Goal: Information Seeking & Learning: Understand process/instructions

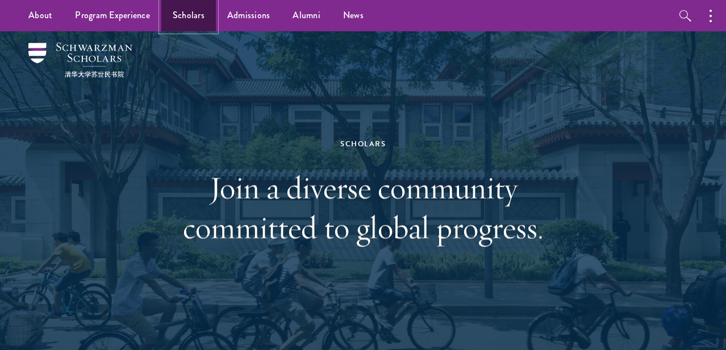
click at [190, 20] on link "Scholars" at bounding box center [188, 15] width 55 height 31
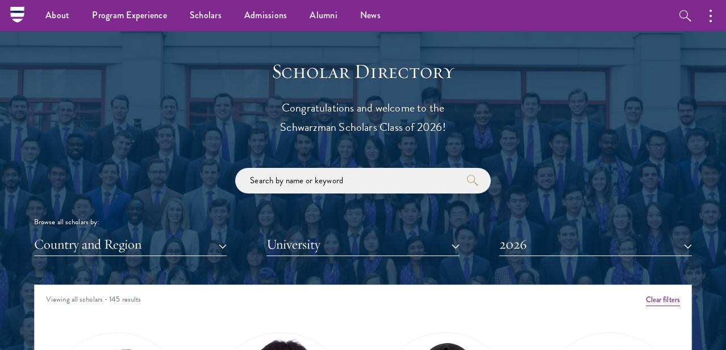
scroll to position [1196, 0]
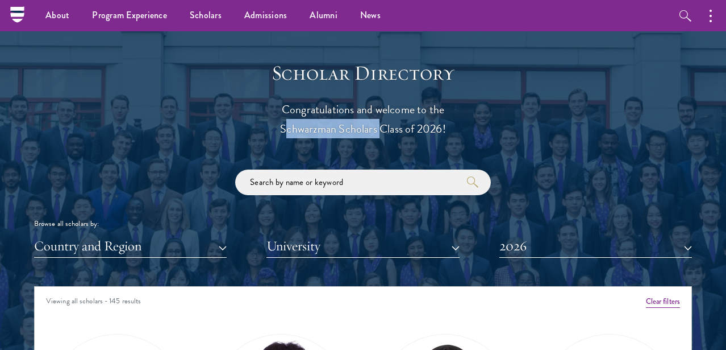
drag, startPoint x: 376, startPoint y: 129, endPoint x: 272, endPoint y: 129, distance: 103.4
click at [272, 129] on p "Congratulations and welcome to the Schwarzman Scholars Class of 2026!" at bounding box center [363, 118] width 352 height 39
copy p "Schwarzman Scholars"
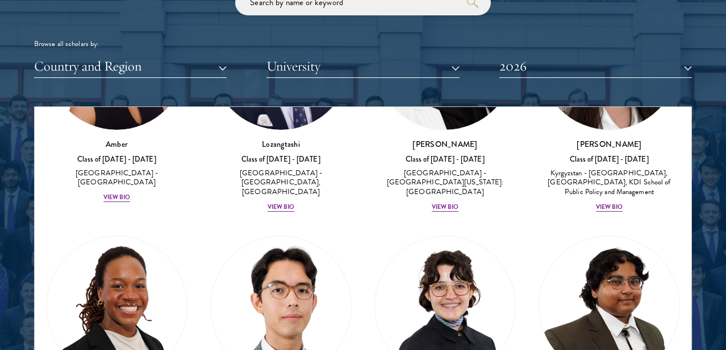
scroll to position [166, 0]
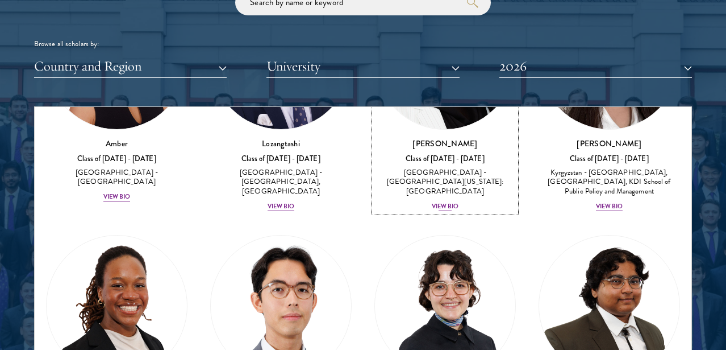
click at [447, 202] on div "View Bio" at bounding box center [445, 206] width 27 height 9
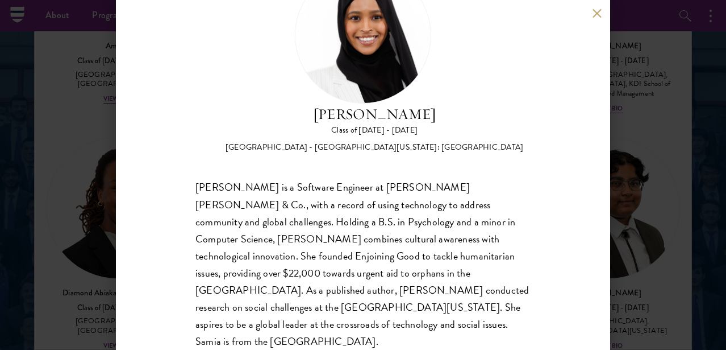
scroll to position [1473, 0]
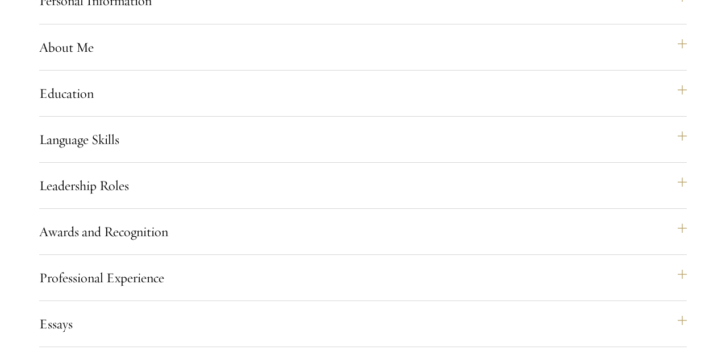
scroll to position [941, 0]
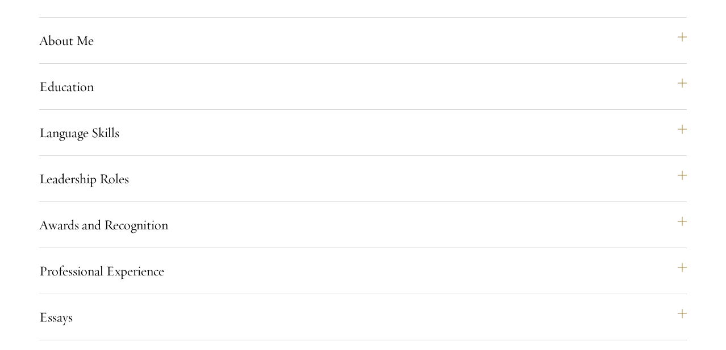
click at [440, 136] on div "Application Home Page The online application form must be completed in English.…" at bounding box center [363, 298] width 648 height 728
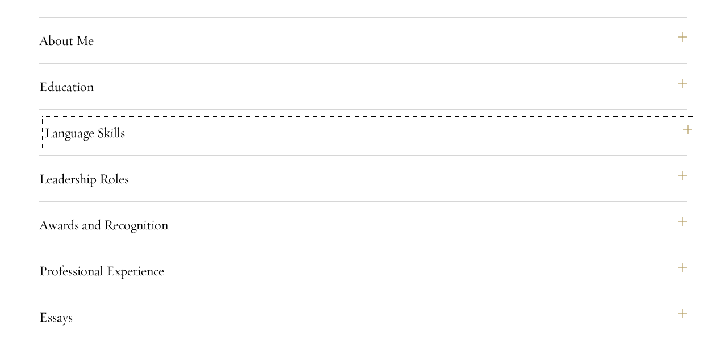
click at [445, 146] on button "Language Skills" at bounding box center [369, 132] width 648 height 27
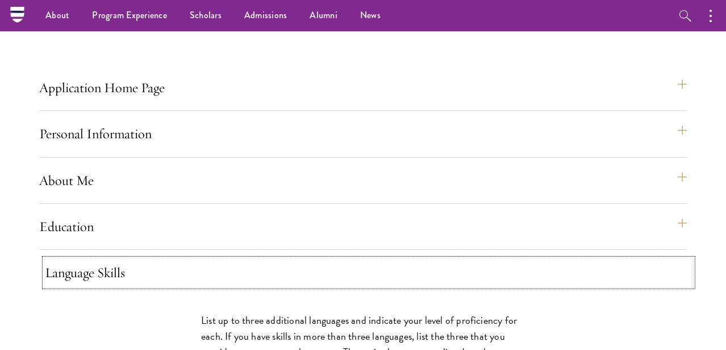
scroll to position [799, 0]
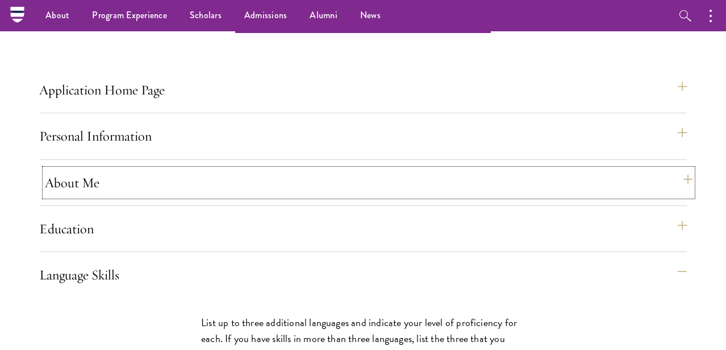
click at [416, 196] on button "About Me" at bounding box center [369, 182] width 648 height 27
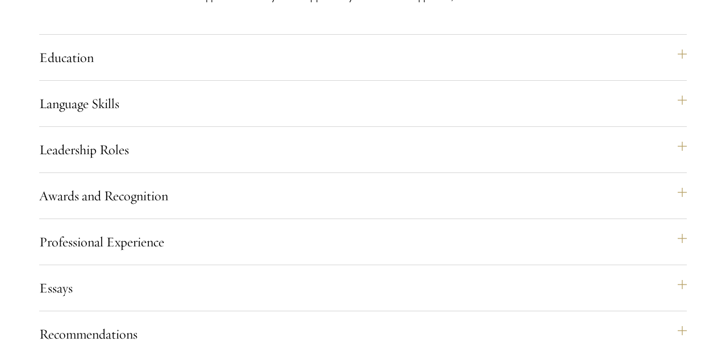
scroll to position [1403, 0]
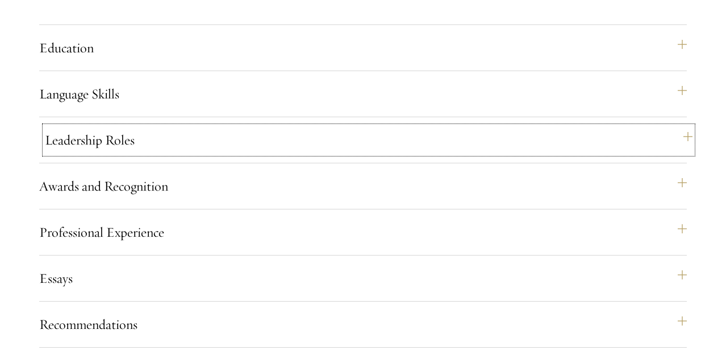
click at [398, 153] on button "Leadership Roles" at bounding box center [369, 139] width 648 height 27
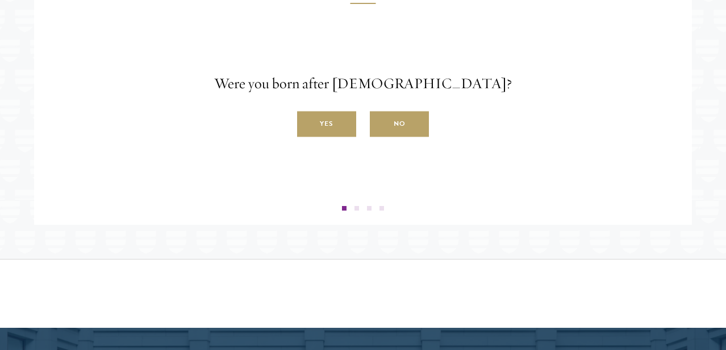
scroll to position [1949, 0]
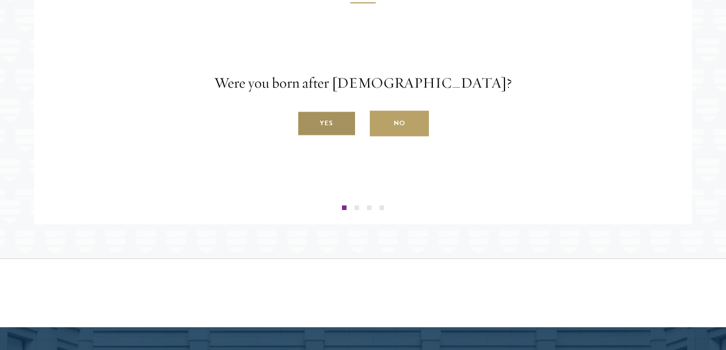
click at [325, 136] on label "Yes" at bounding box center [326, 124] width 59 height 26
click at [307, 122] on input "Yes" at bounding box center [302, 117] width 10 height 10
click at [327, 136] on label "Yes" at bounding box center [326, 124] width 59 height 26
click at [307, 122] on input "Yes" at bounding box center [302, 117] width 10 height 10
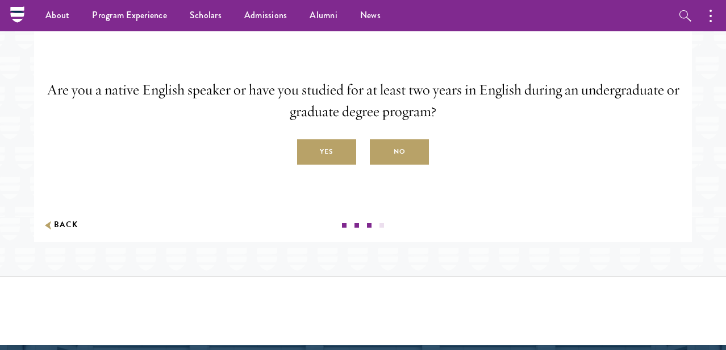
scroll to position [1931, 0]
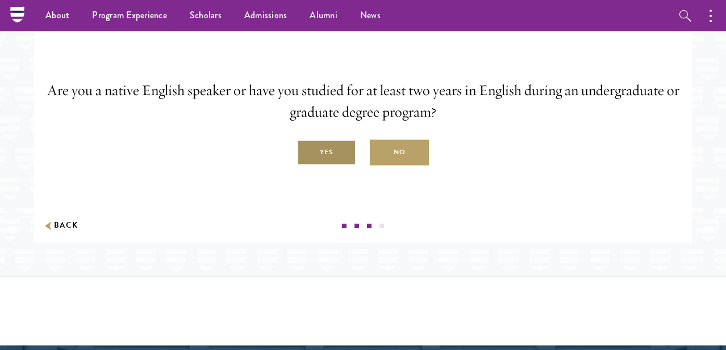
click at [314, 165] on label "Yes" at bounding box center [326, 153] width 59 height 26
click at [307, 151] on input "Yes" at bounding box center [302, 146] width 10 height 10
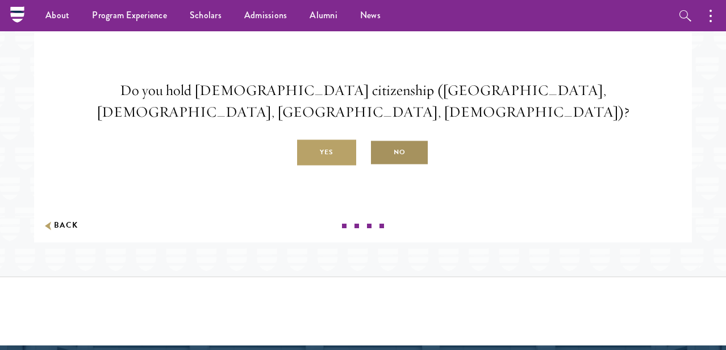
click at [385, 159] on label "No" at bounding box center [399, 153] width 59 height 26
click at [380, 151] on input "No" at bounding box center [375, 146] width 10 height 10
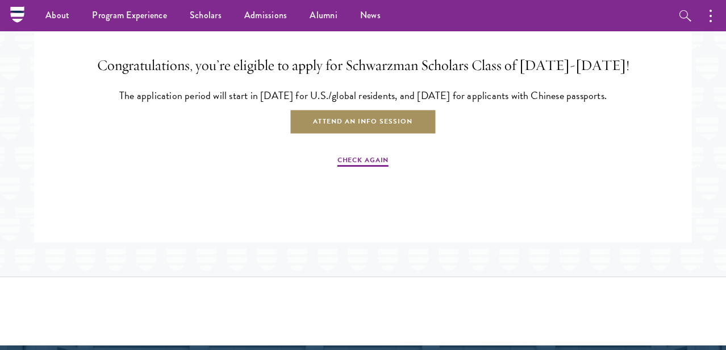
click at [325, 135] on link "Attend an Info Session" at bounding box center [362, 122] width 147 height 26
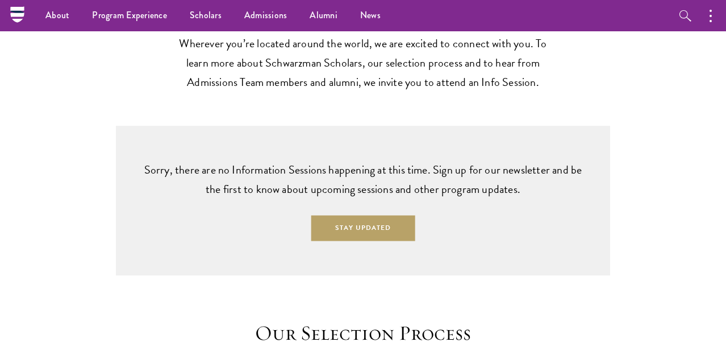
scroll to position [2747, 0]
click at [509, 14] on ul "About Overview Leadership Donors Program Experience Overview Curriculum Student…" at bounding box center [299, 15] width 531 height 31
